Goal: Information Seeking & Learning: Learn about a topic

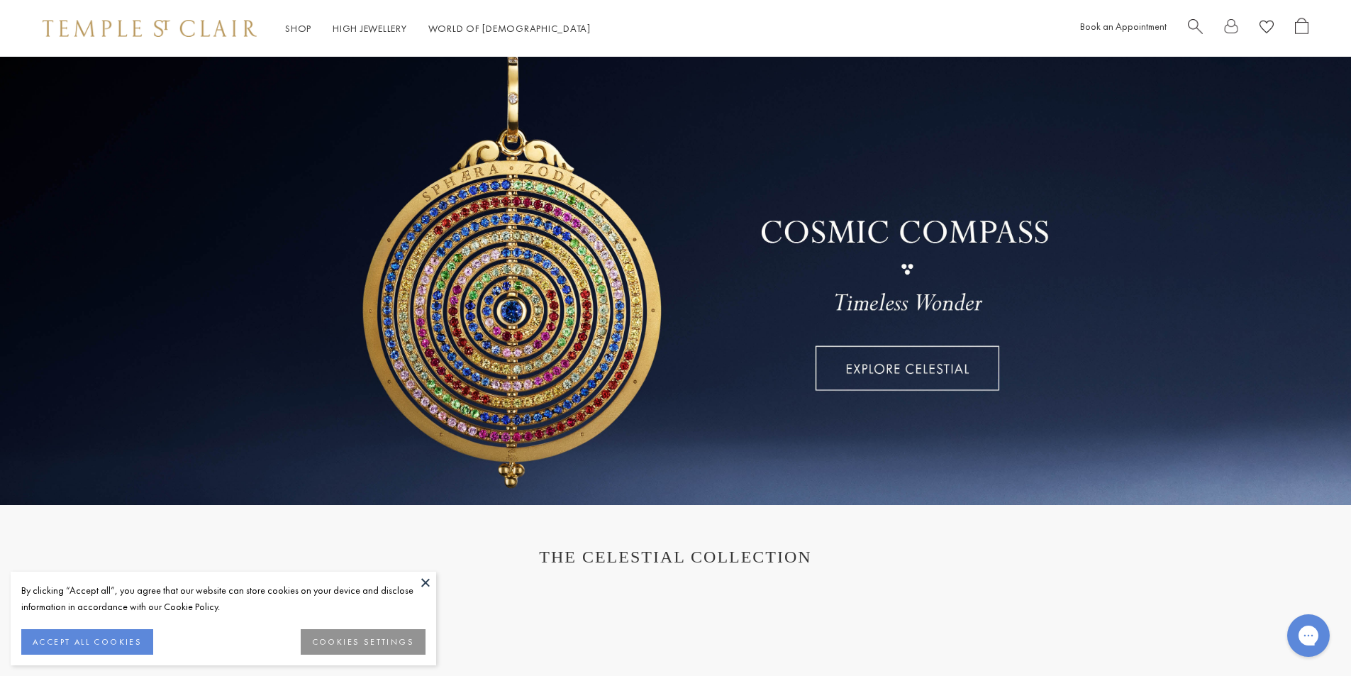
scroll to position [71, 0]
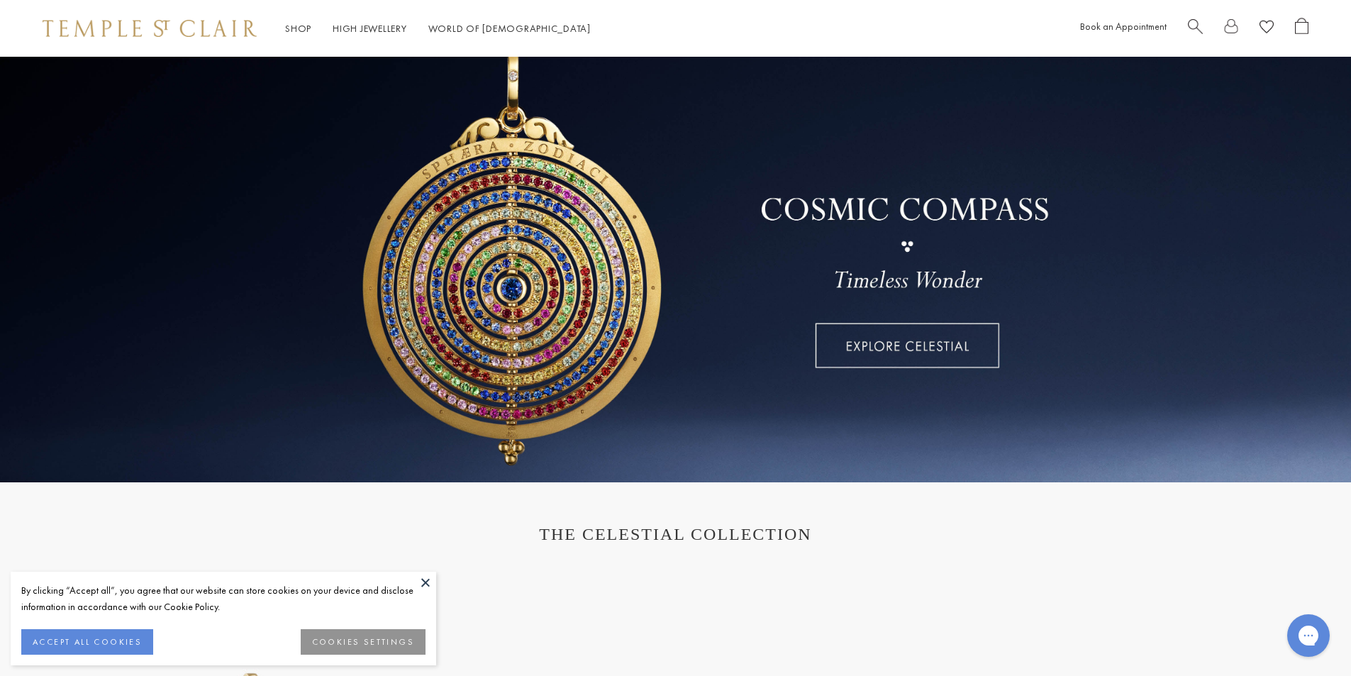
click at [124, 632] on button "ACCEPT ALL COOKIES" at bounding box center [87, 642] width 132 height 26
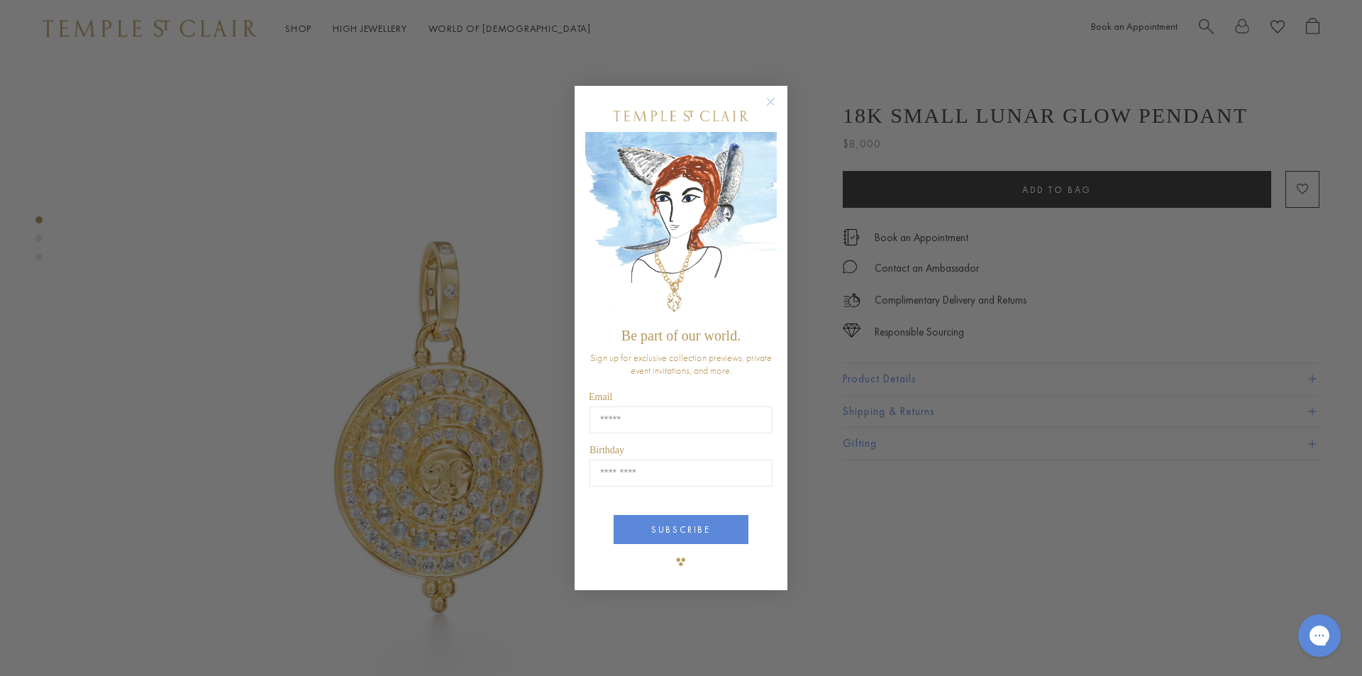
click at [770, 104] on circle "Close dialog" at bounding box center [771, 101] width 17 height 17
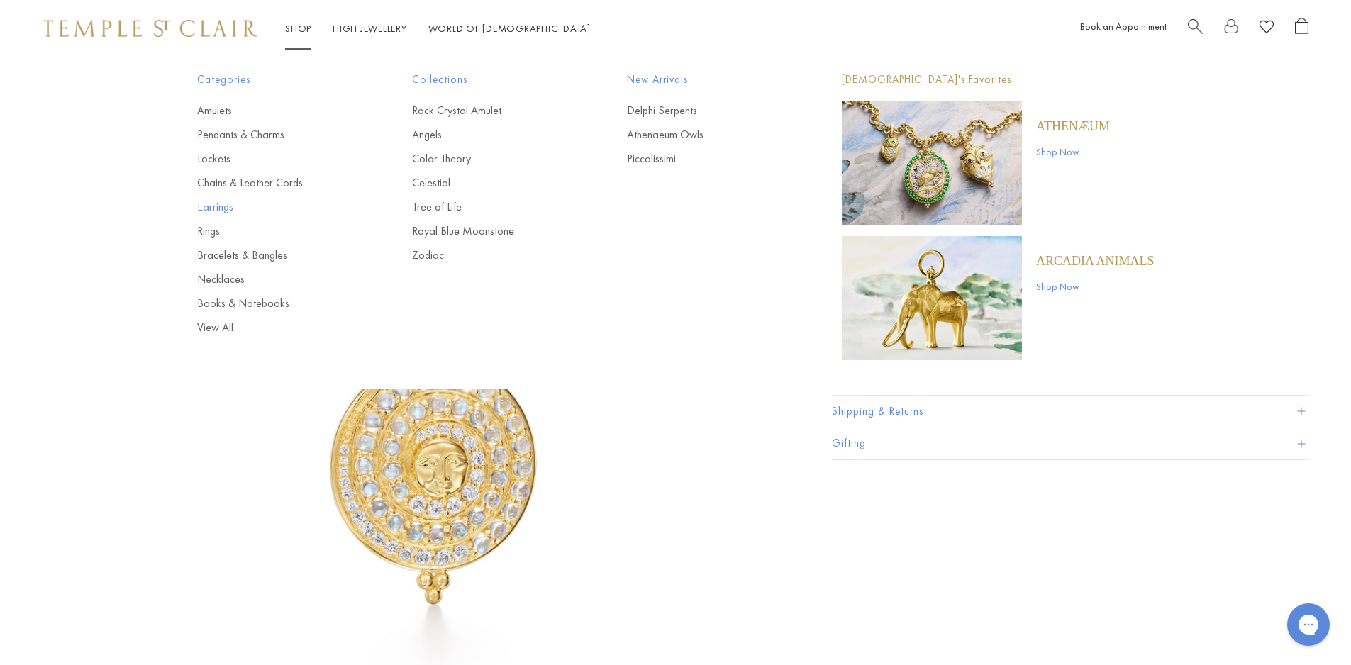
click at [221, 209] on link "Earrings" at bounding box center [276, 207] width 158 height 16
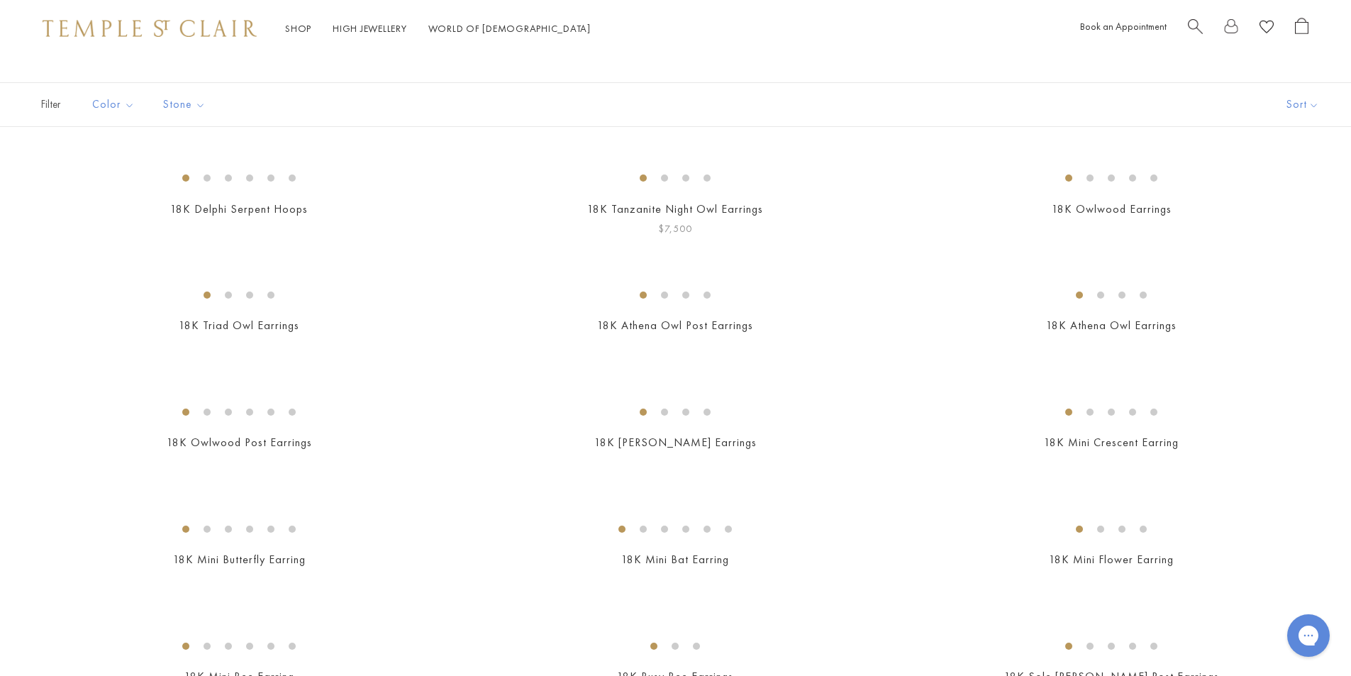
scroll to position [142, 0]
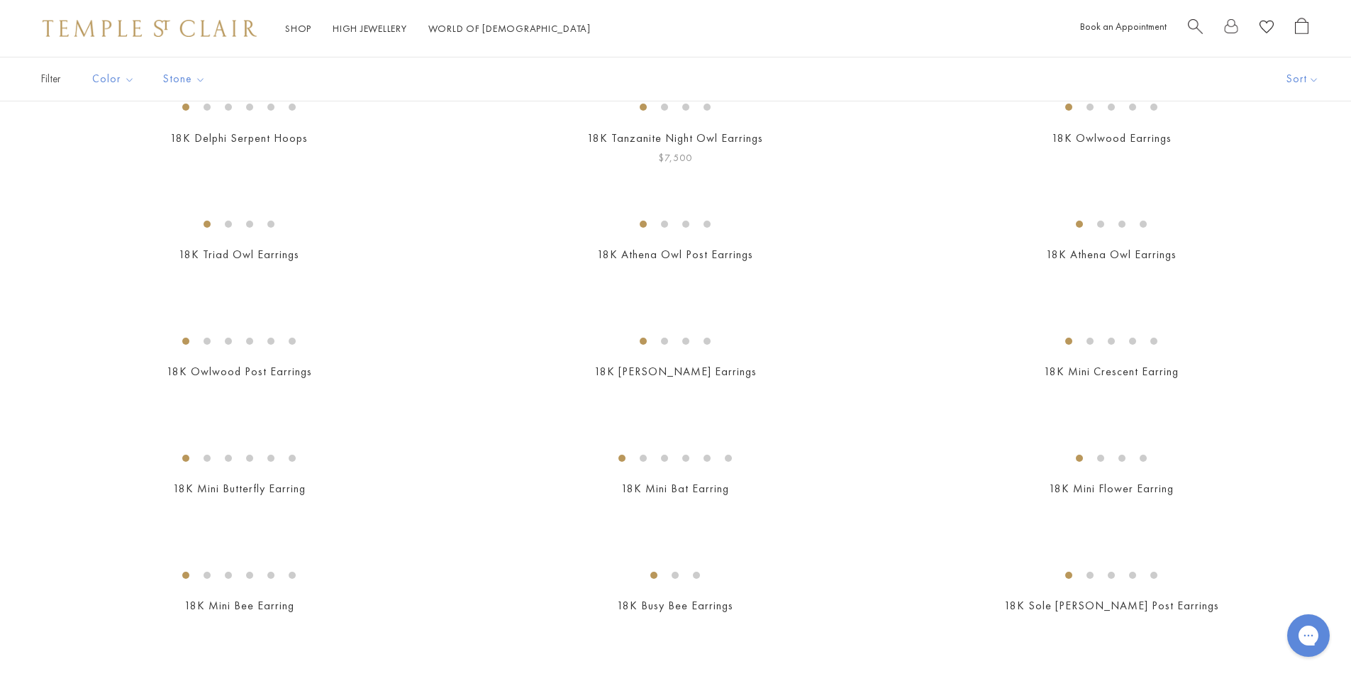
click at [0, 0] on img at bounding box center [0, 0] width 0 height 0
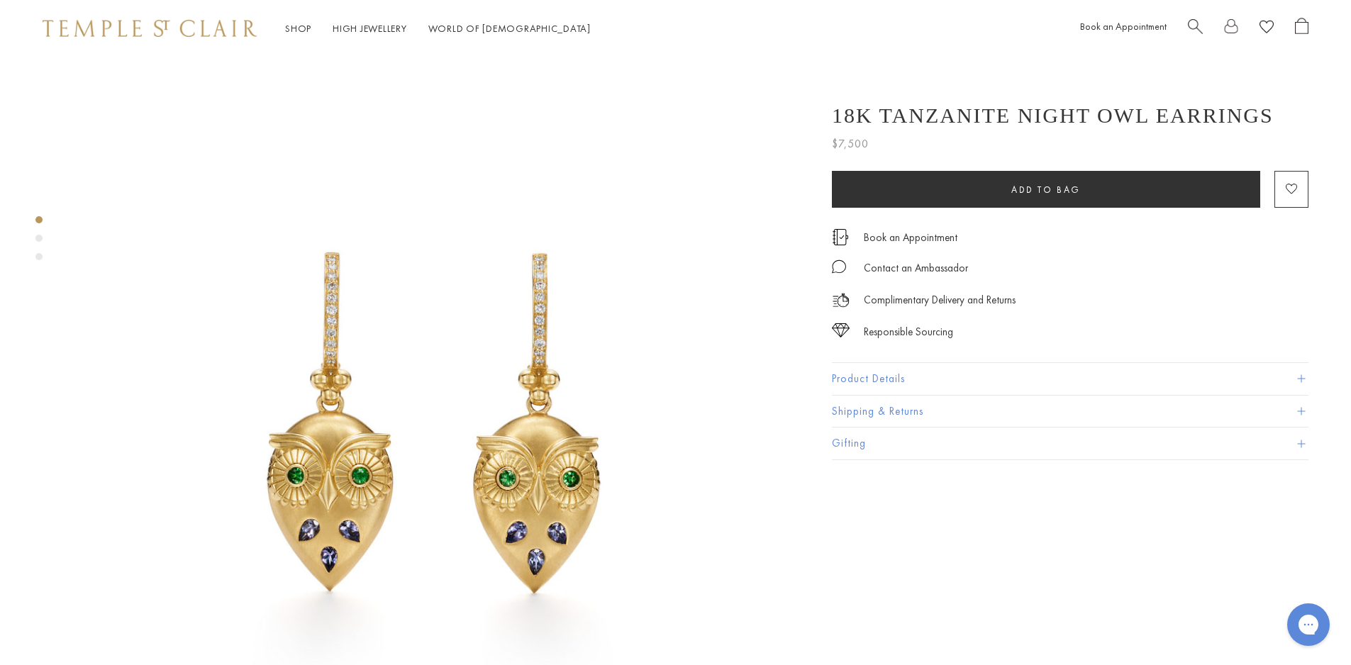
click at [38, 242] on div "Product gallery navigation" at bounding box center [38, 242] width 7 height 59
click at [38, 233] on div "Product gallery navigation" at bounding box center [38, 242] width 7 height 59
click at [38, 240] on div "Product gallery navigation" at bounding box center [38, 238] width 7 height 7
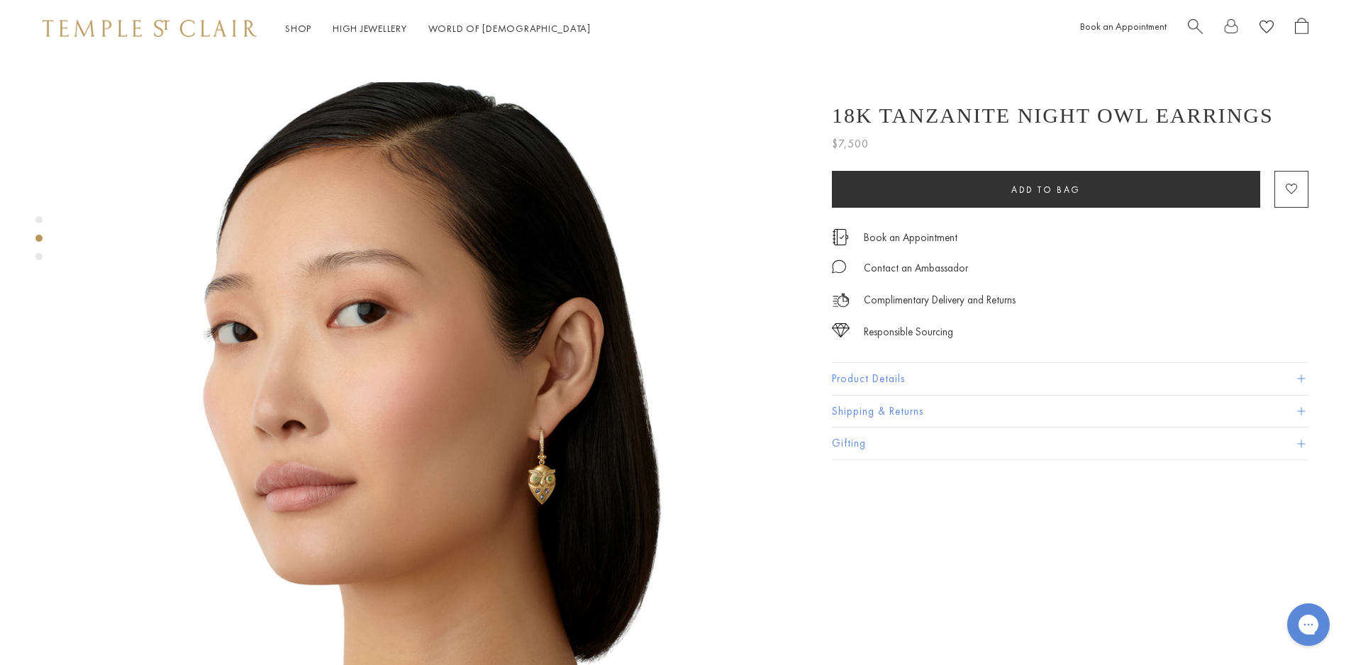
scroll to position [727, 0]
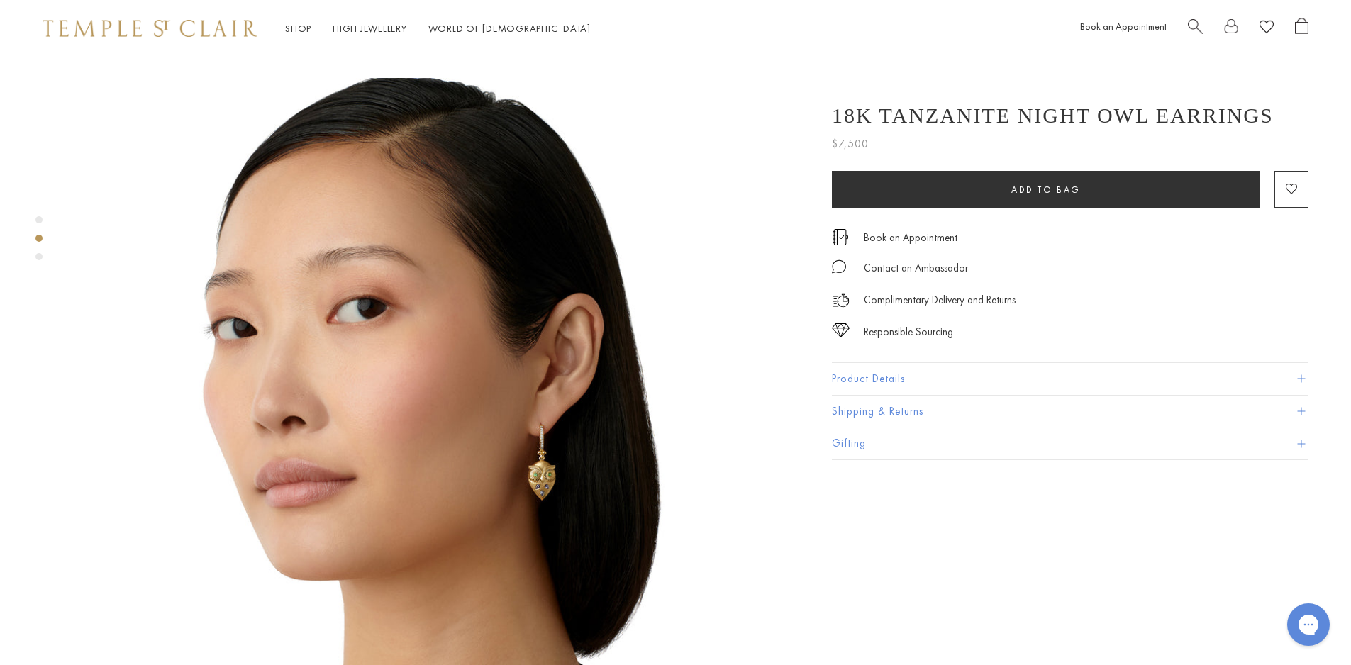
click at [38, 257] on div "Product gallery navigation" at bounding box center [38, 256] width 7 height 7
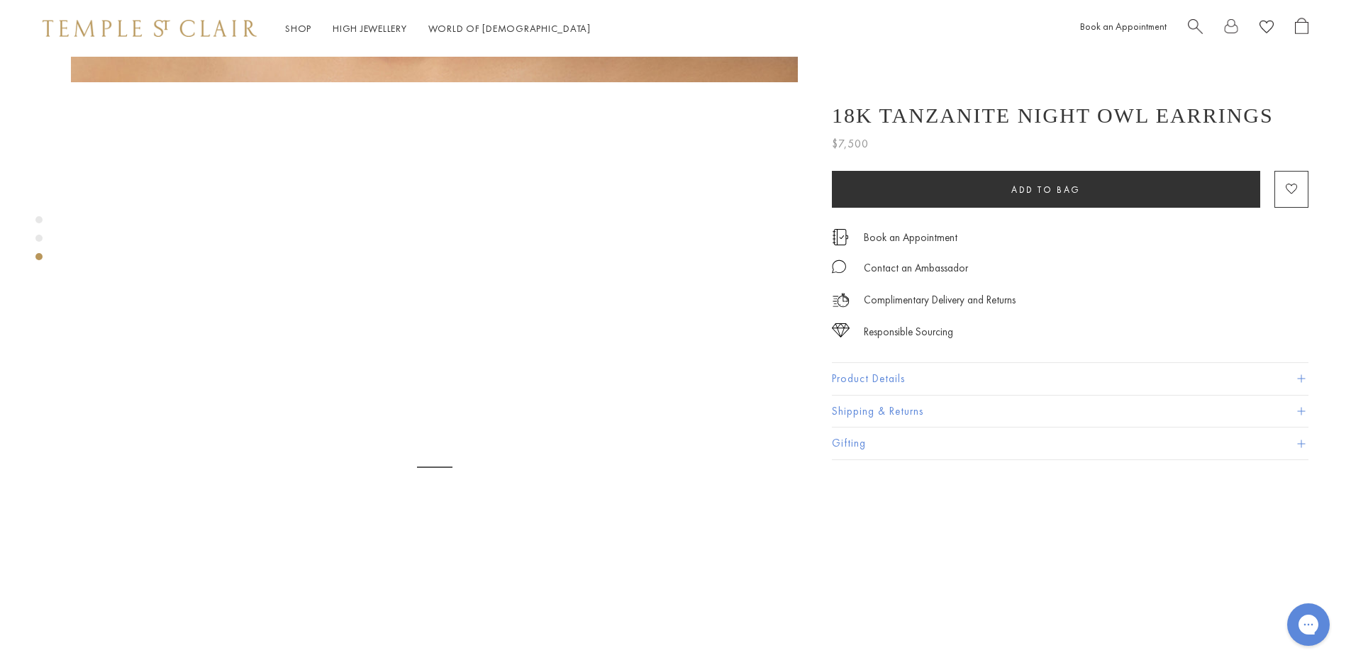
scroll to position [1454, 0]
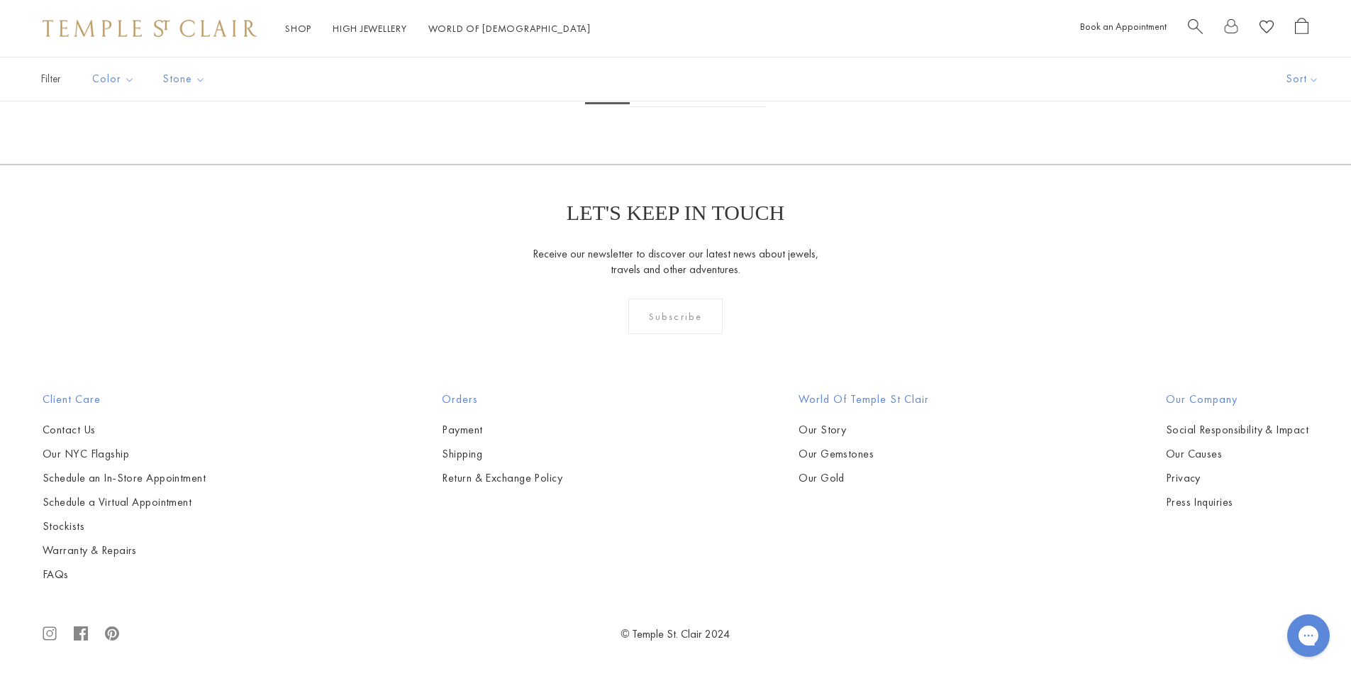
scroll to position [8725, 0]
click at [654, 107] on link "2" at bounding box center [653, 87] width 46 height 39
click at [721, 107] on link "3" at bounding box center [721, 87] width 46 height 39
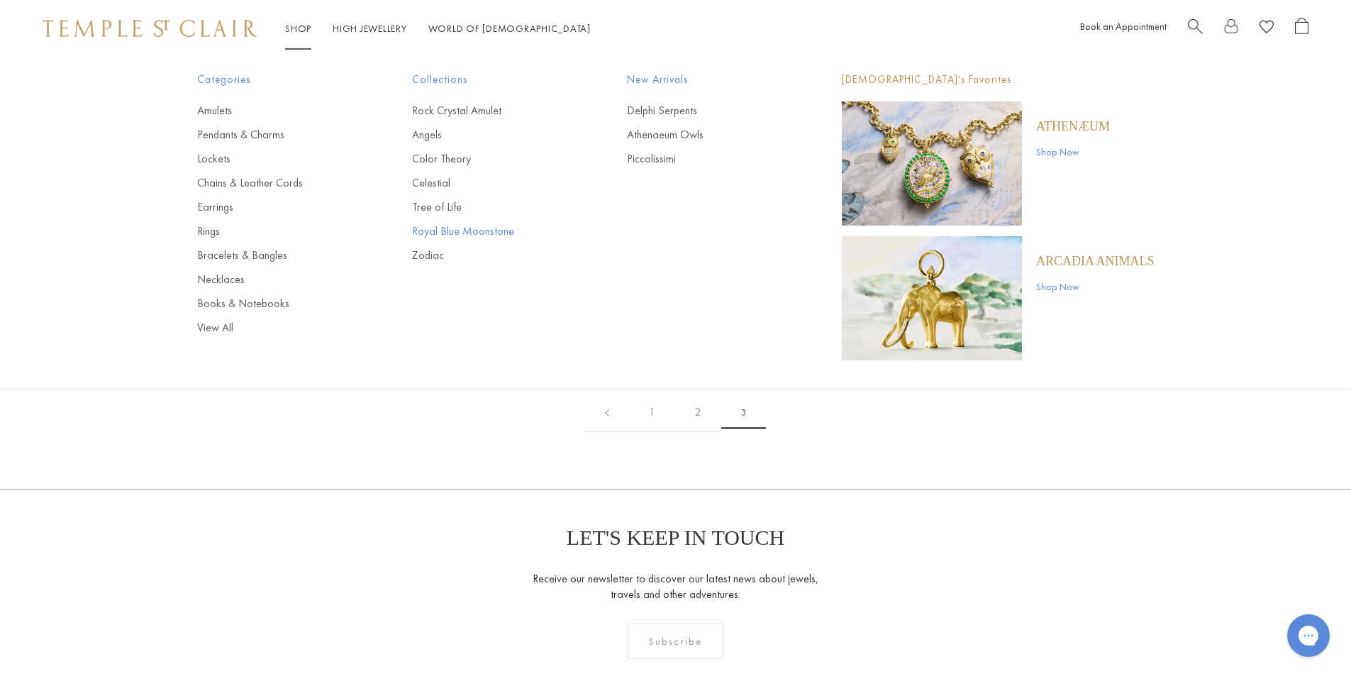
click at [441, 229] on link "Royal Blue Moonstone" at bounding box center [491, 231] width 158 height 16
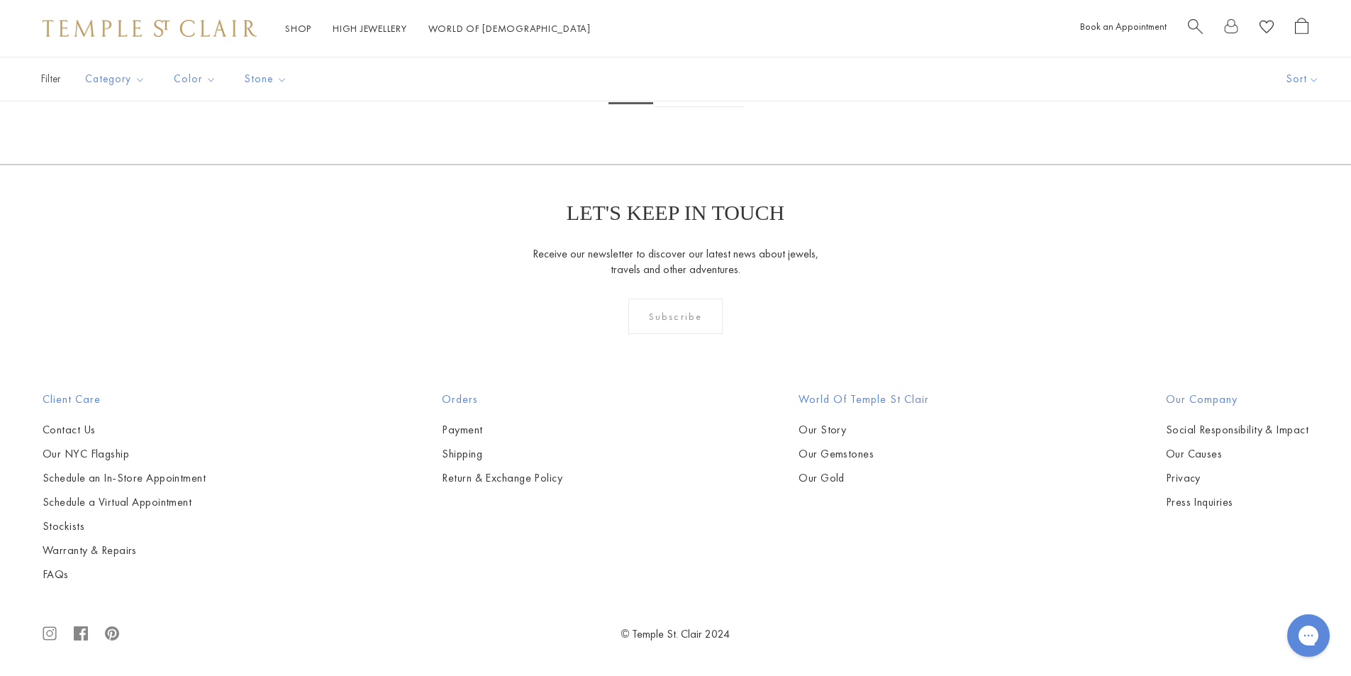
scroll to position [9009, 0]
click at [680, 107] on link "2" at bounding box center [676, 87] width 46 height 39
